Goal: Information Seeking & Learning: Learn about a topic

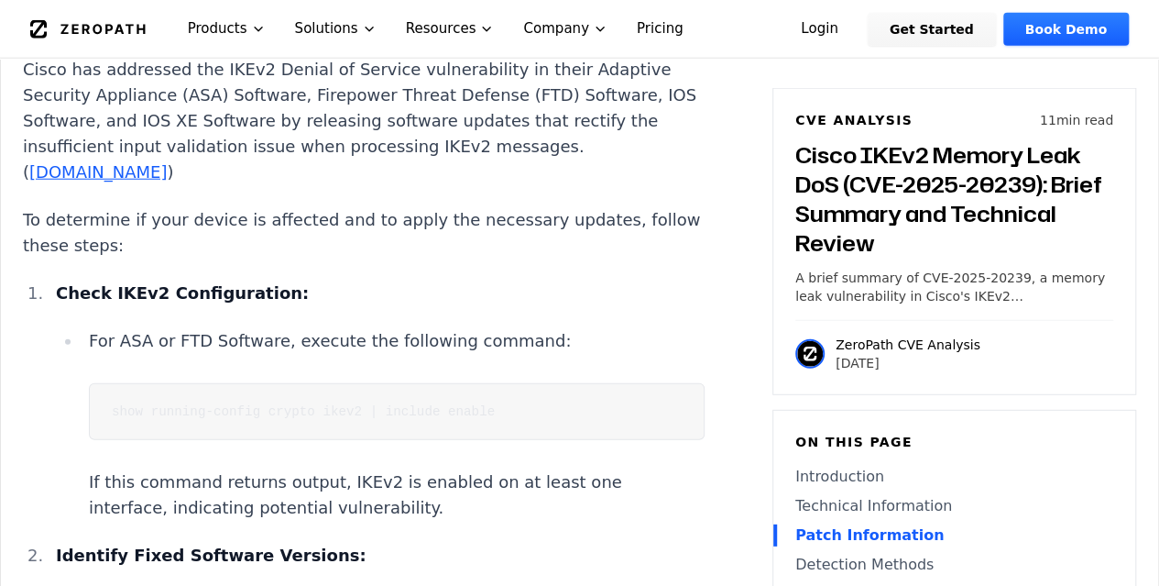
scroll to position [2383, 0]
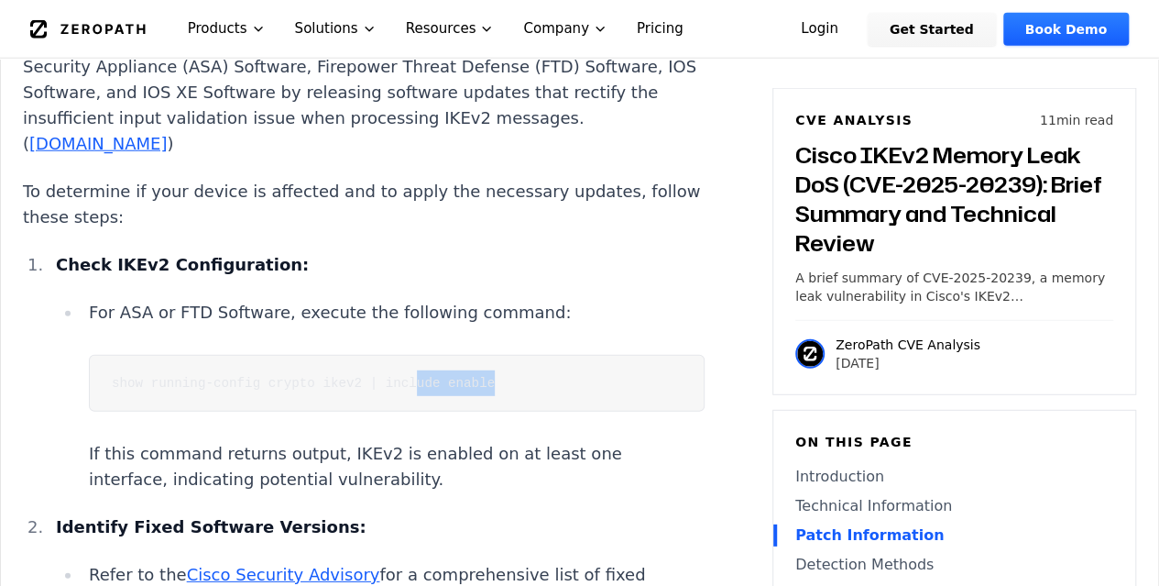
drag, startPoint x: 389, startPoint y: 379, endPoint x: 467, endPoint y: 379, distance: 78.8
click at [467, 379] on pre "show running-config crypto ikev2 | include enable" at bounding box center [397, 383] width 616 height 57
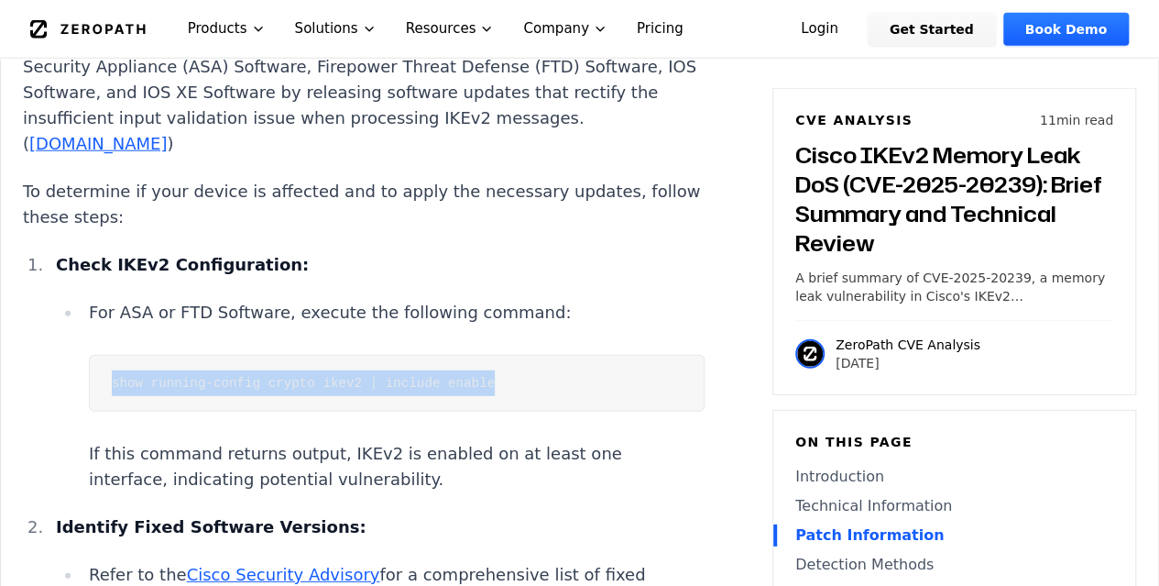
drag, startPoint x: 473, startPoint y: 378, endPoint x: 90, endPoint y: 376, distance: 383.1
click at [90, 376] on pre "show running-config crypto ikev2 | include enable" at bounding box center [397, 383] width 616 height 57
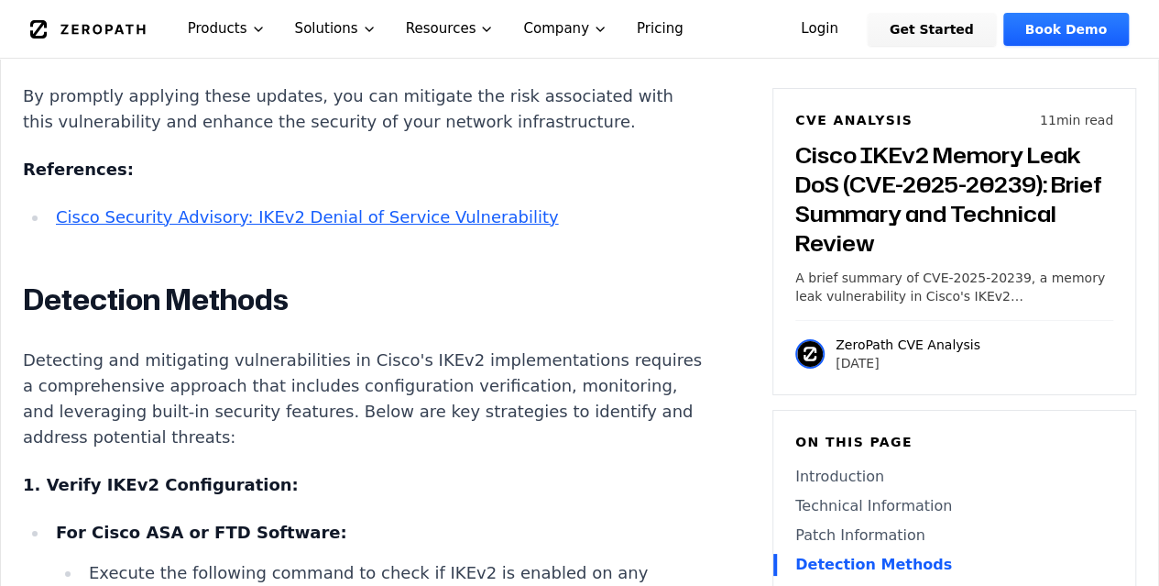
scroll to position [3574, 0]
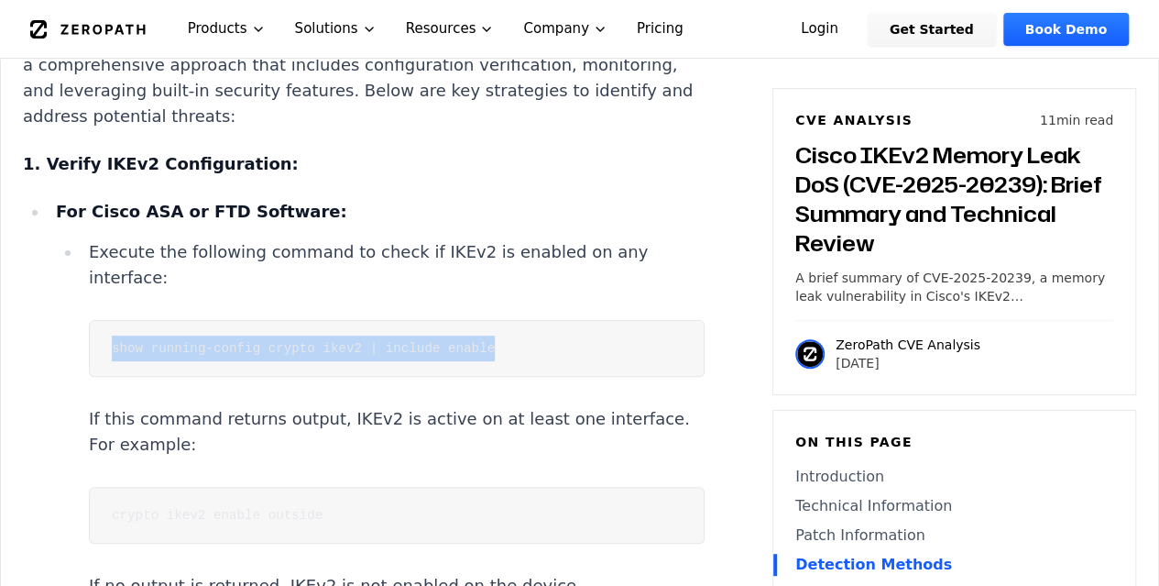
drag, startPoint x: 546, startPoint y: 342, endPoint x: 88, endPoint y: 347, distance: 458.2
click at [89, 347] on pre "show running-config crypto ikev2 | include enable" at bounding box center [397, 348] width 616 height 57
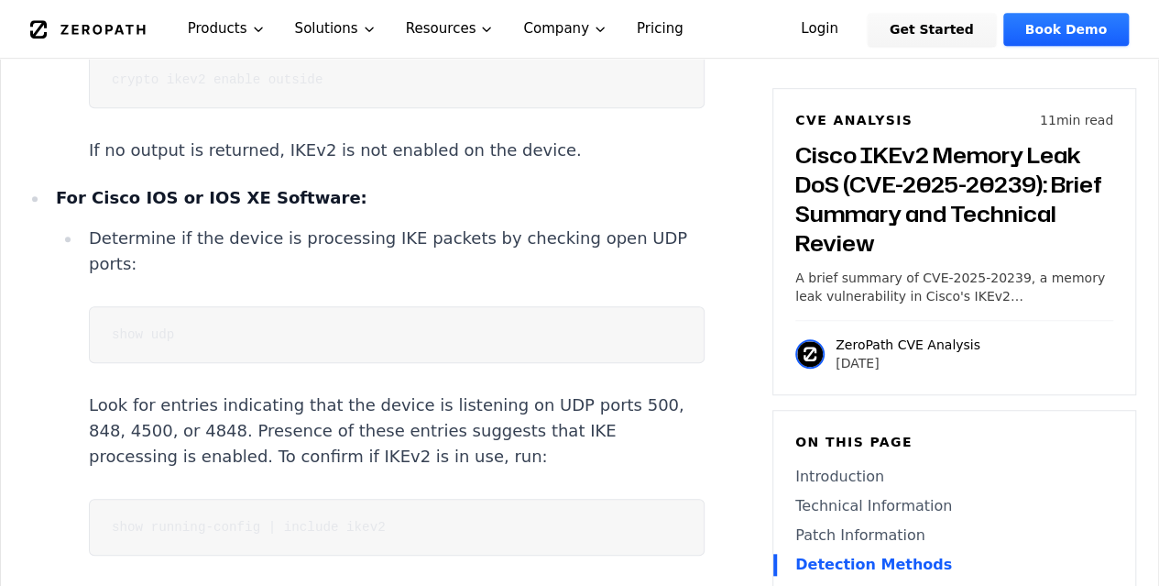
scroll to position [4032, 0]
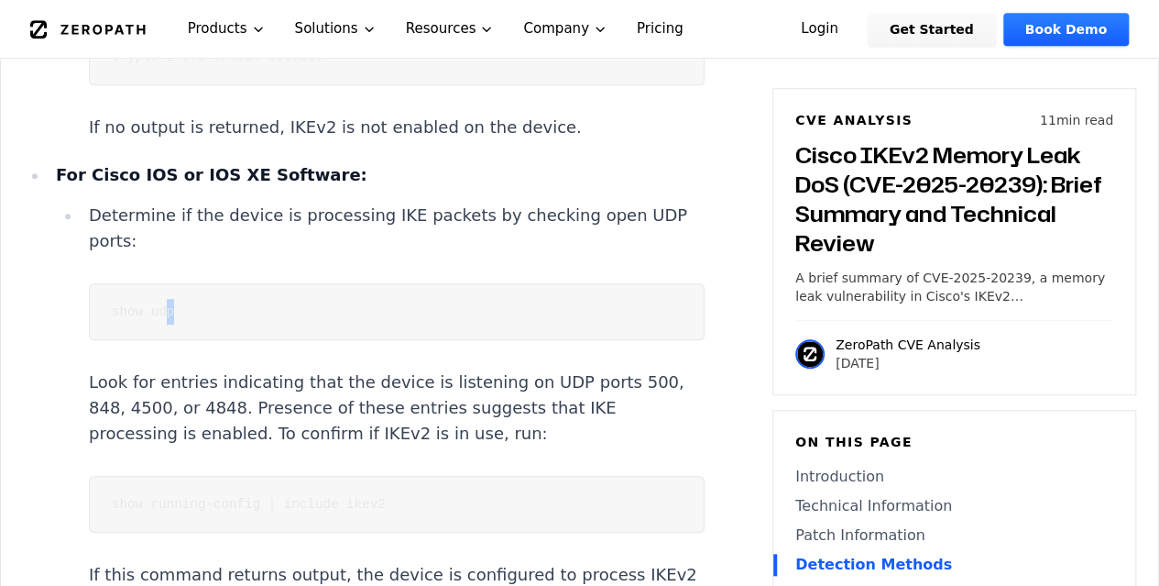
drag, startPoint x: 429, startPoint y: 313, endPoint x: 145, endPoint y: 306, distance: 284.2
click at [159, 305] on pre "show udp" at bounding box center [397, 311] width 616 height 57
drag, startPoint x: 114, startPoint y: 304, endPoint x: 449, endPoint y: 301, distance: 335.4
click at [449, 301] on pre "show udp" at bounding box center [397, 311] width 616 height 57
click at [408, 303] on pre "show udp" at bounding box center [397, 311] width 616 height 57
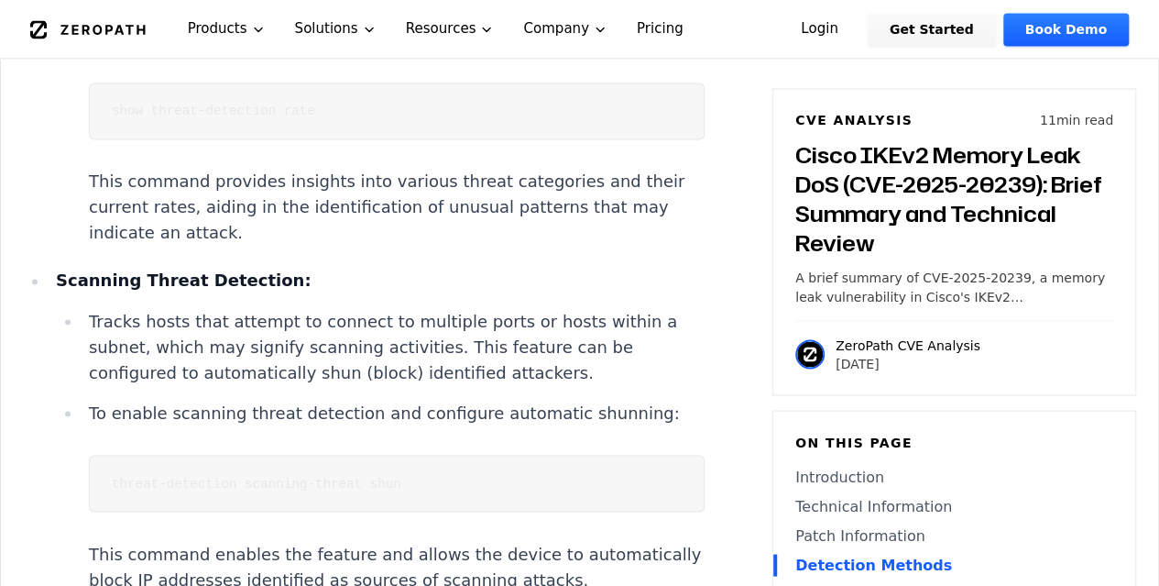
scroll to position [4948, 0]
